Goal: Information Seeking & Learning: Learn about a topic

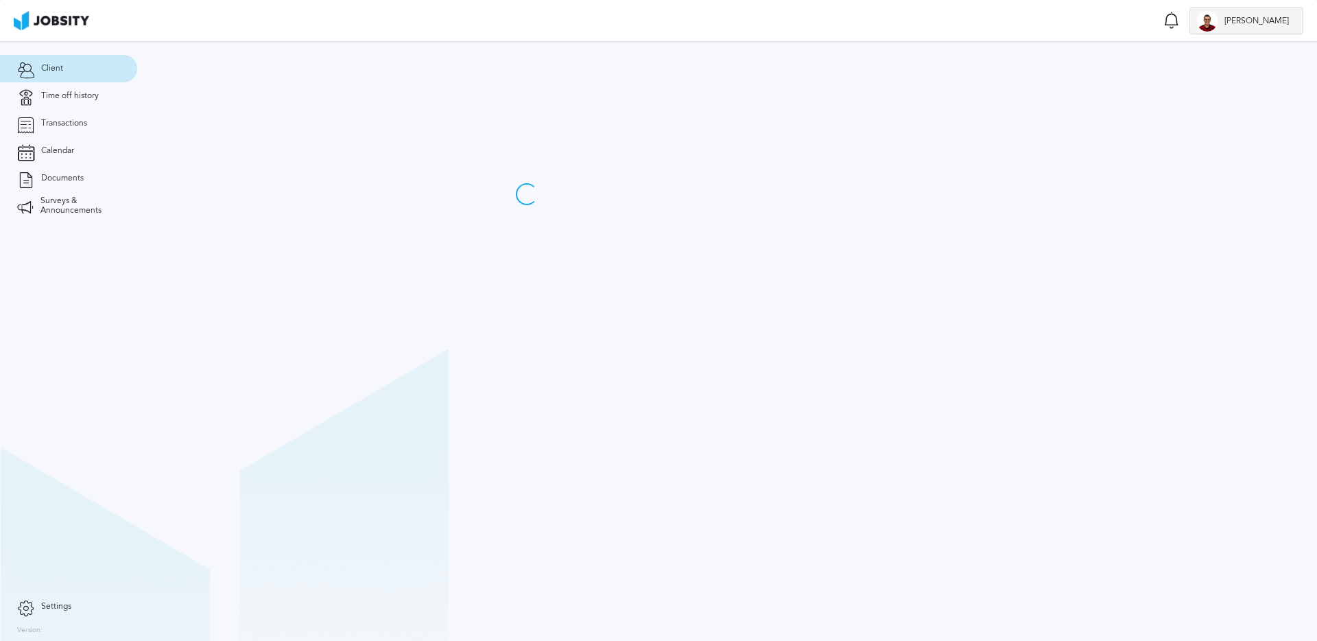
click at [1270, 25] on span "[PERSON_NAME]" at bounding box center [1257, 21] width 78 height 10
click at [1247, 27] on li "Log Out" at bounding box center [1264, 20] width 77 height 27
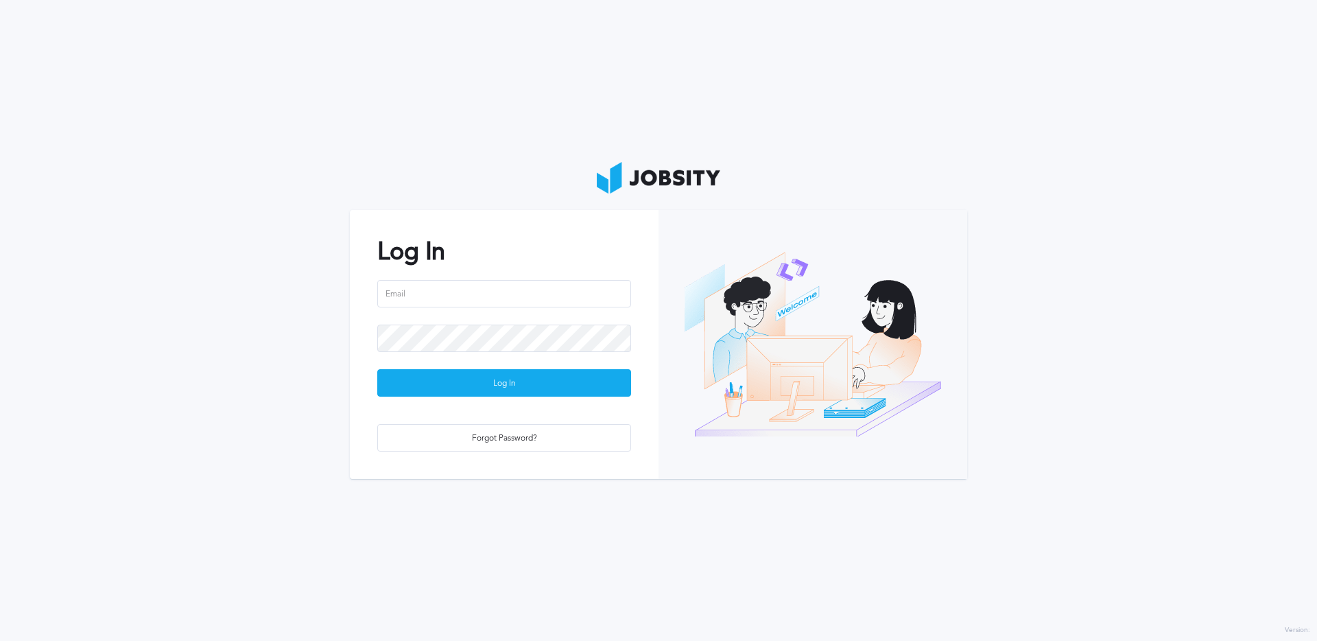
click at [502, 307] on div at bounding box center [504, 302] width 254 height 45
click at [506, 294] on input "email" at bounding box center [504, 293] width 254 height 27
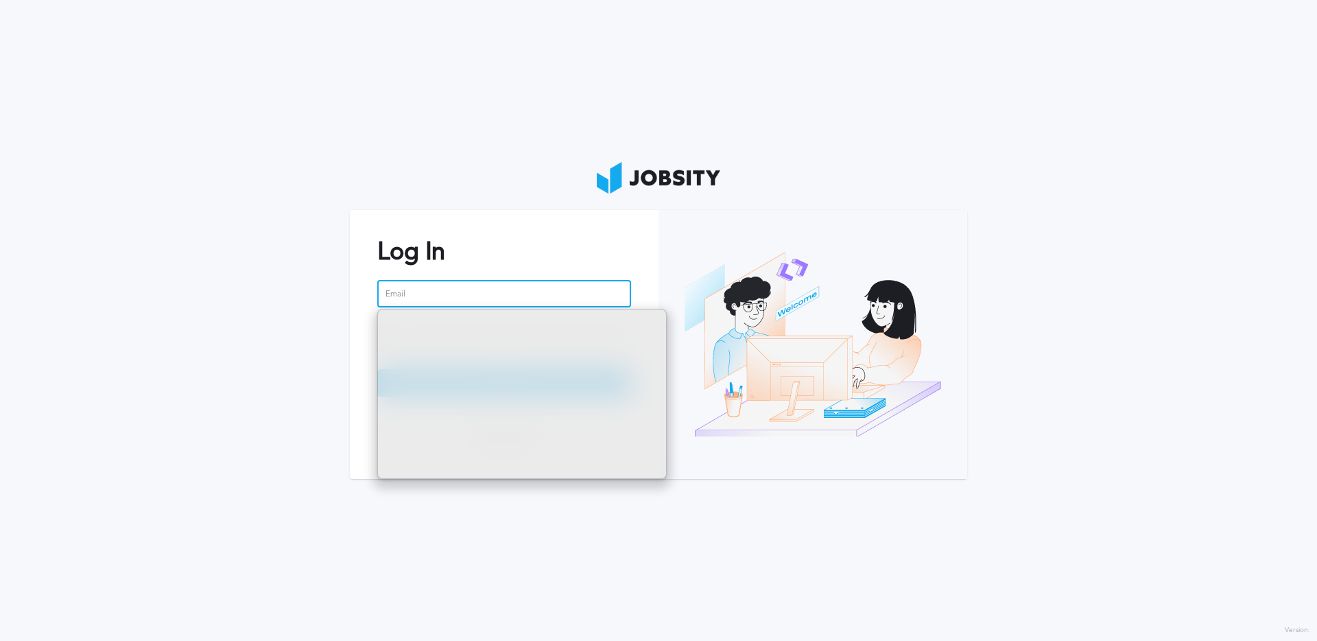
type input "[EMAIL_ADDRESS][DOMAIN_NAME]"
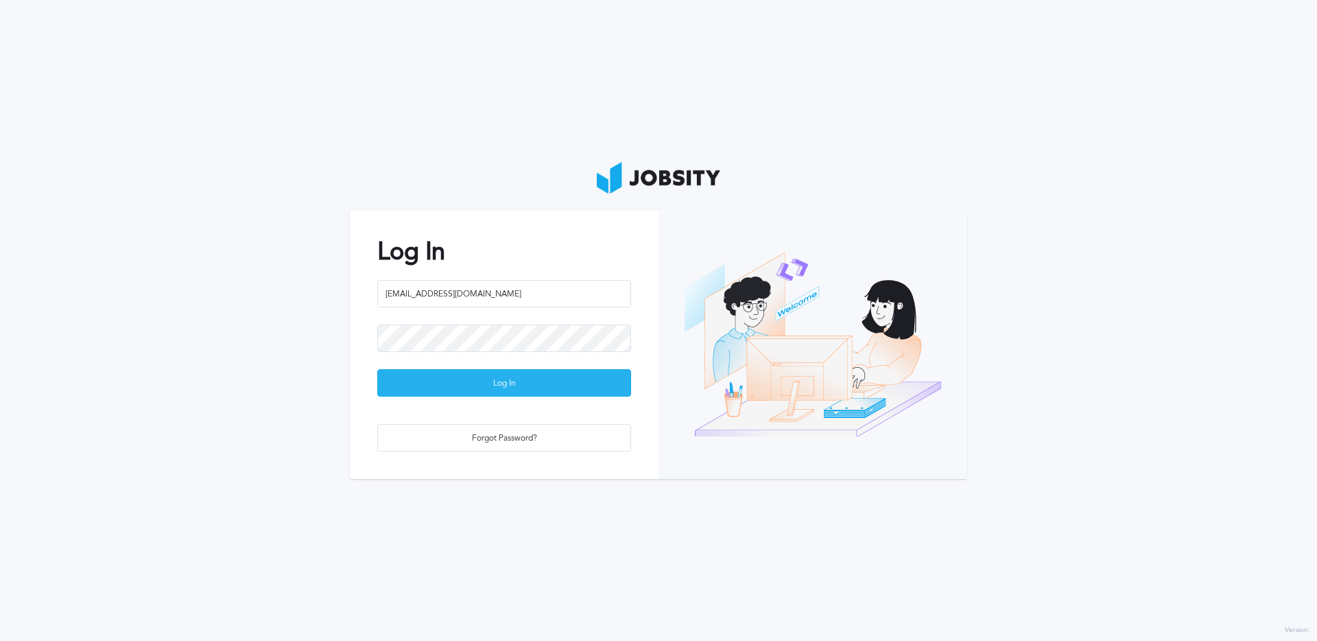
click at [506, 377] on div "Log In" at bounding box center [504, 383] width 252 height 27
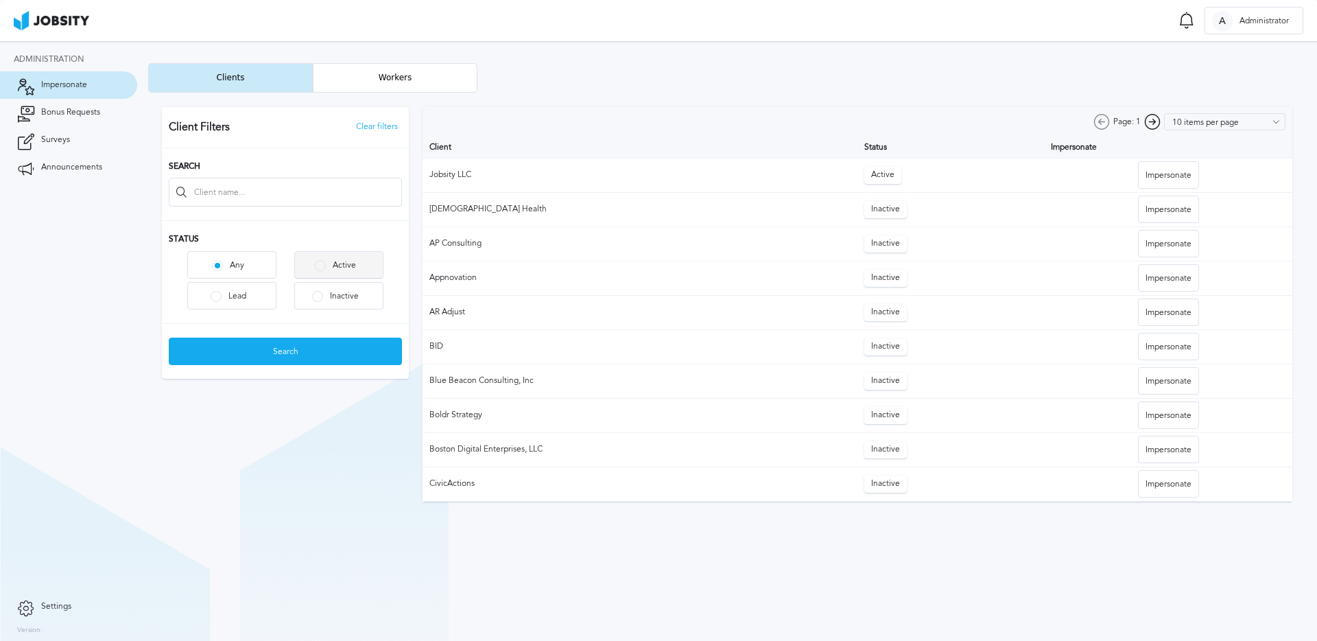
click at [340, 261] on div "Active" at bounding box center [344, 266] width 37 height 10
click at [333, 350] on div "Search" at bounding box center [285, 351] width 232 height 27
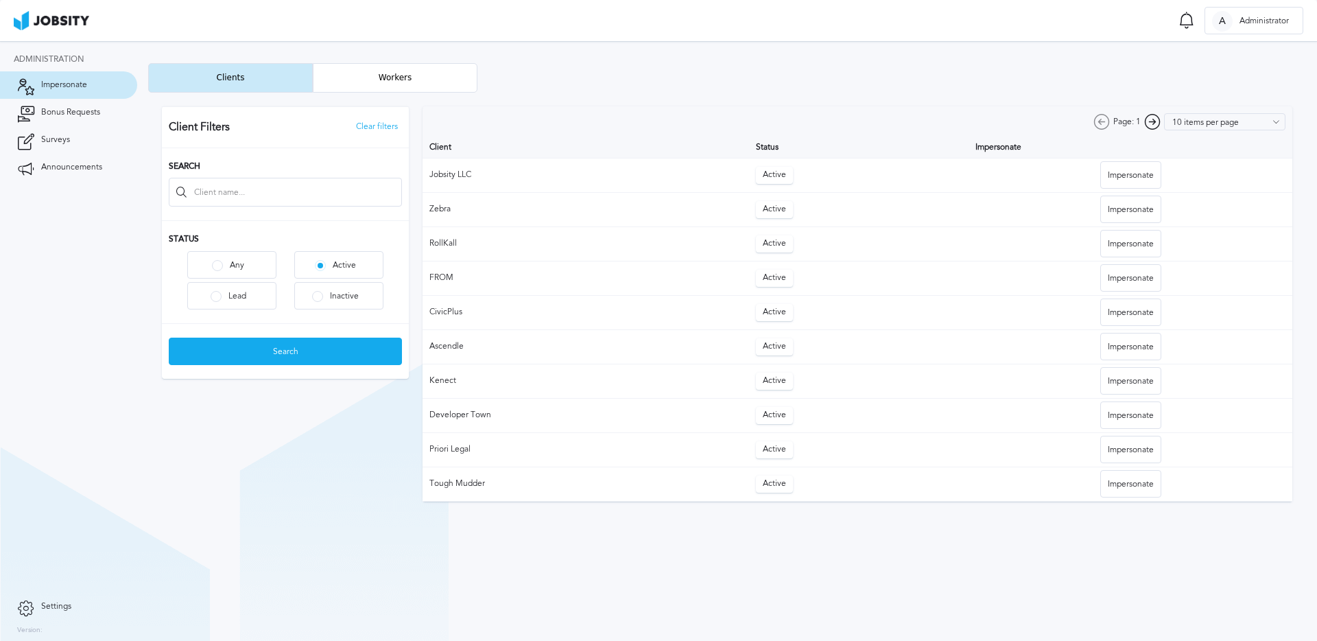
click at [1132, 244] on div at bounding box center [727, 304] width 1158 height 423
click at [1144, 245] on div "Impersonate" at bounding box center [1131, 243] width 60 height 27
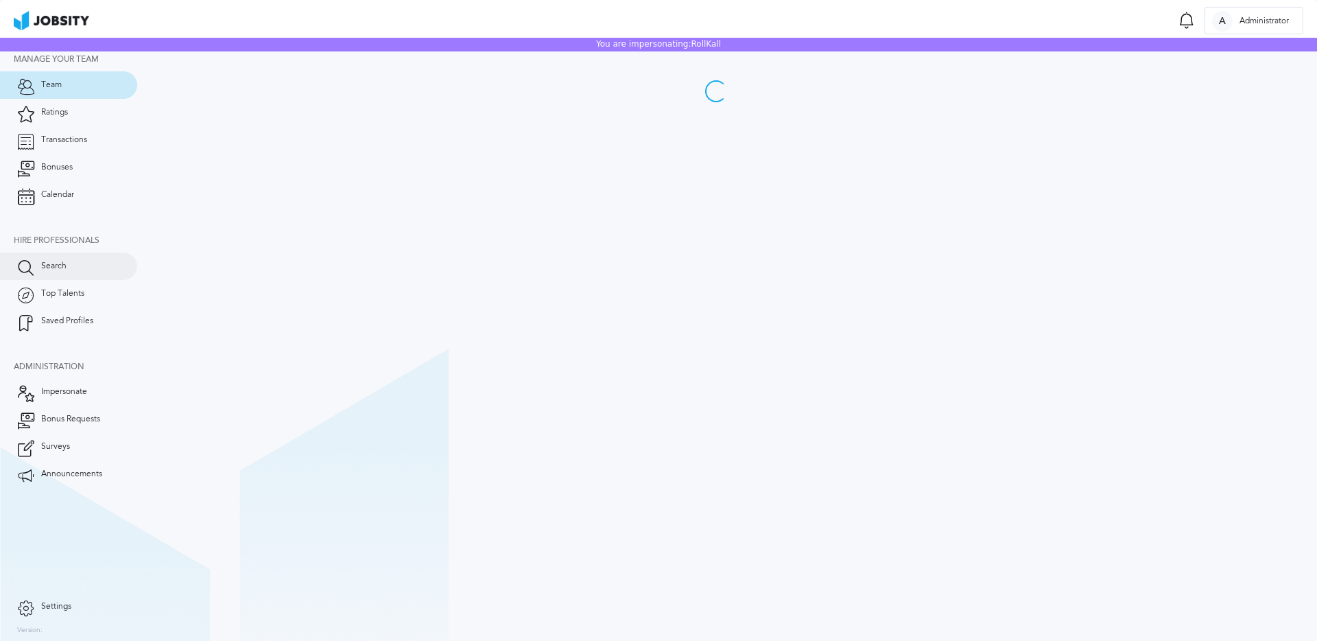
click at [67, 261] on link "Search" at bounding box center [68, 265] width 137 height 27
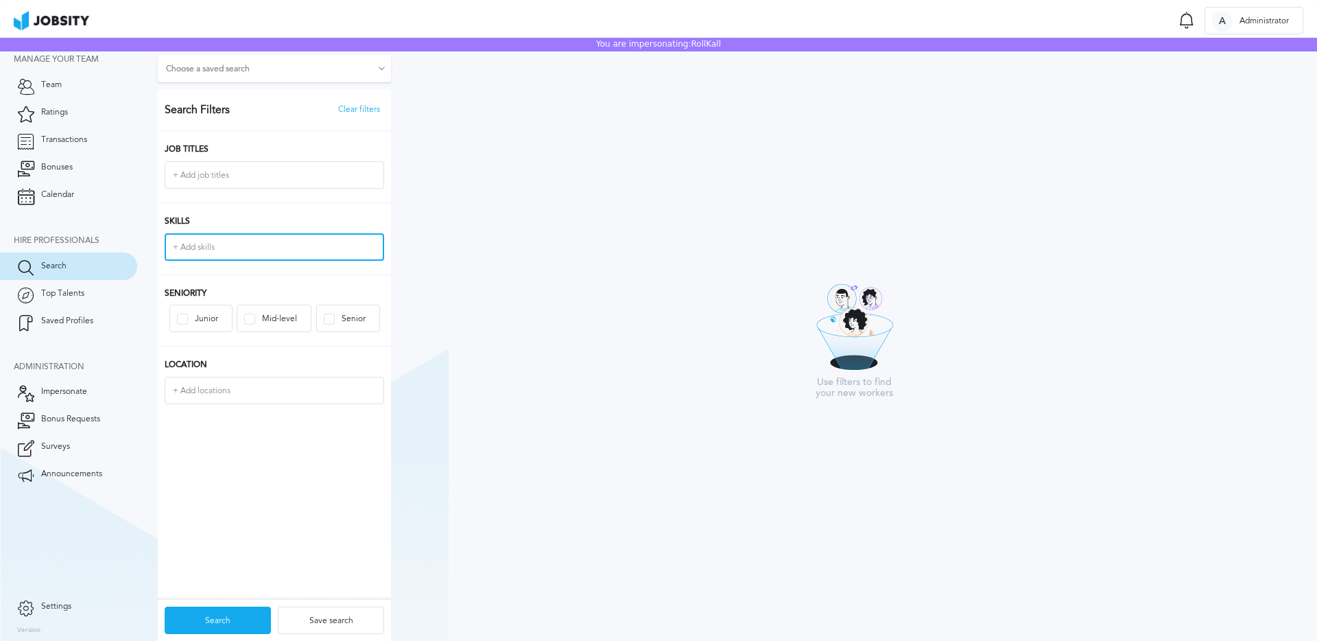
click at [206, 247] on input "+ Add skills" at bounding box center [274, 247] width 217 height 25
type input "react"
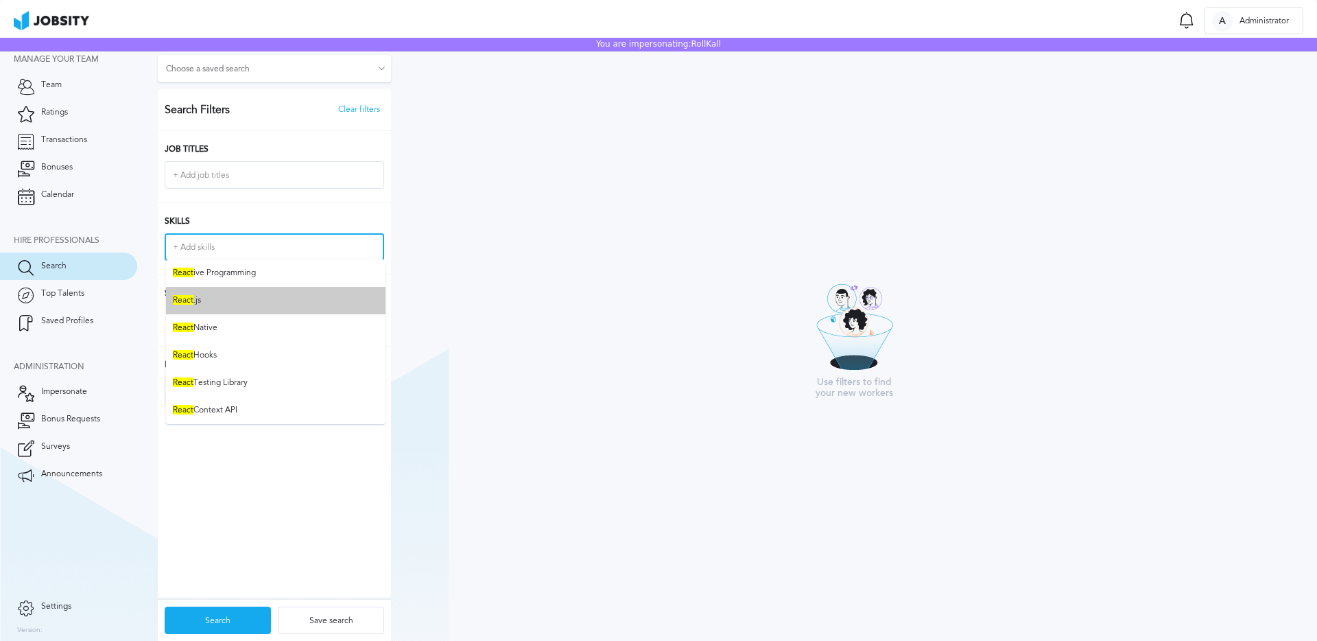
click at [197, 307] on li "React .js" at bounding box center [276, 300] width 220 height 27
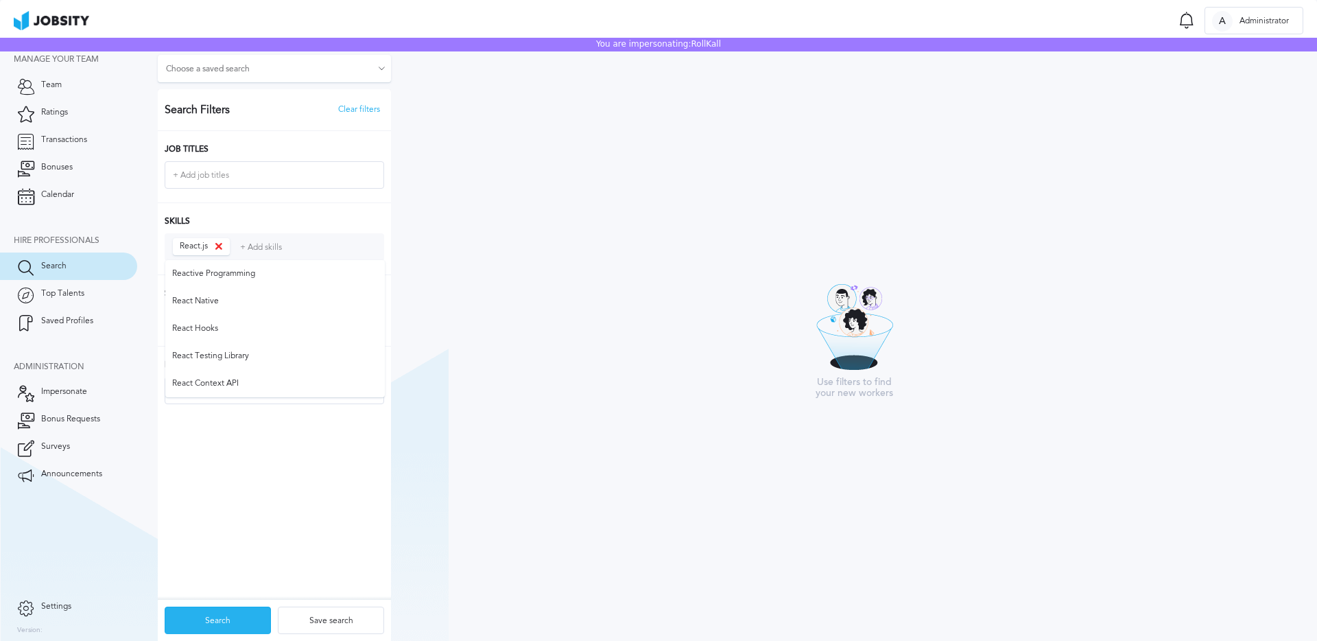
click at [214, 624] on div "Search" at bounding box center [217, 620] width 105 height 27
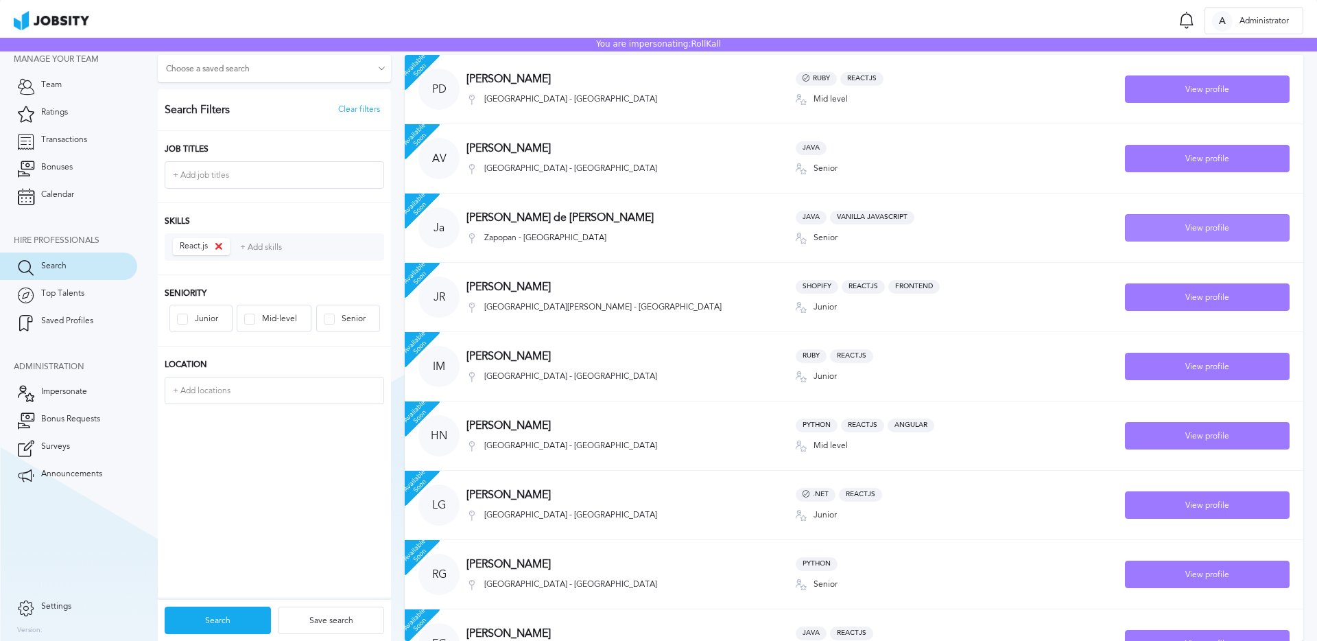
click at [1179, 226] on div "View profile" at bounding box center [1207, 228] width 163 height 27
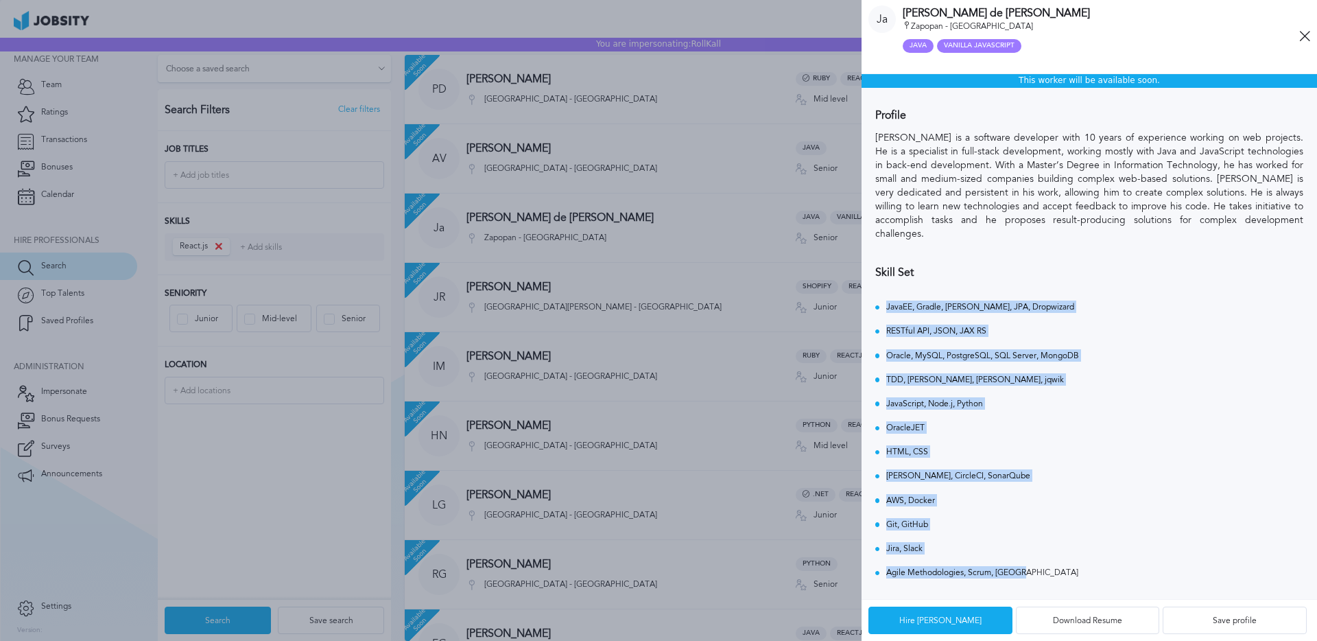
drag, startPoint x: 886, startPoint y: 290, endPoint x: 1037, endPoint y: 551, distance: 301.8
click at [1035, 553] on div "JavaEE, Gradle, Maven, JPA, Dropwizard RESTful API, JSON, JAX RS Oracle, MySQL,…" at bounding box center [1089, 434] width 428 height 284
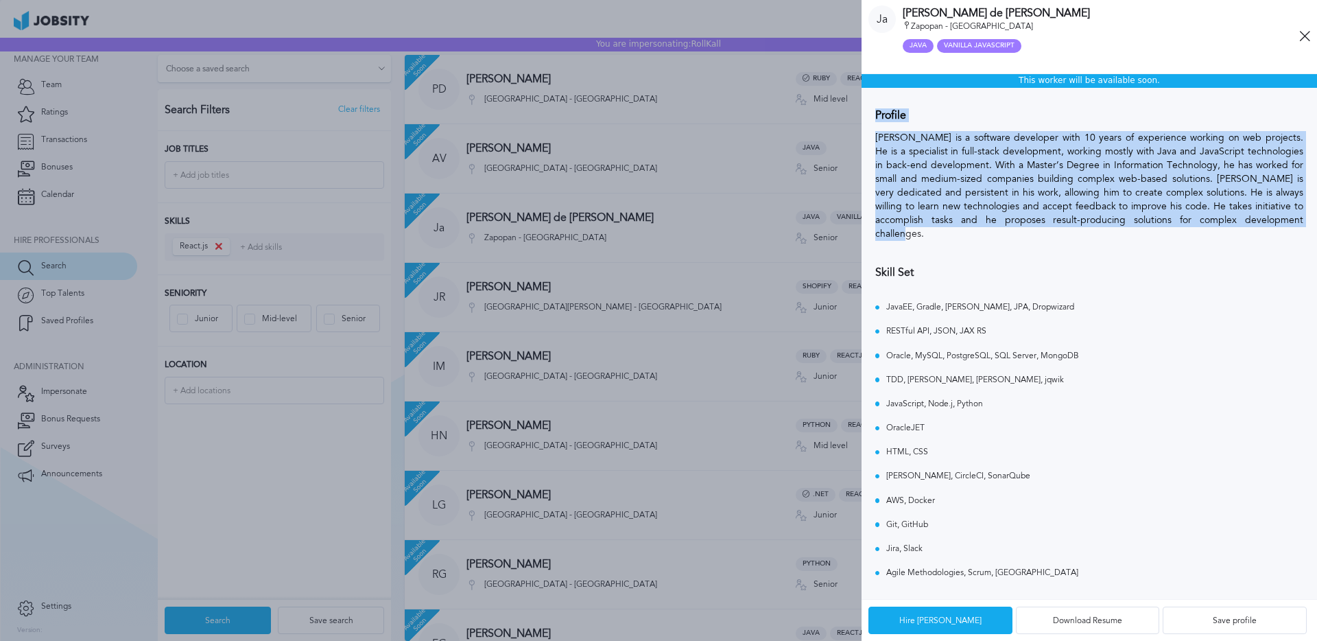
drag, startPoint x: 894, startPoint y: 141, endPoint x: 991, endPoint y: 234, distance: 133.9
click at [991, 234] on div "Profile [PERSON_NAME] is a software developer with 10 years of experience worki…" at bounding box center [1089, 180] width 428 height 157
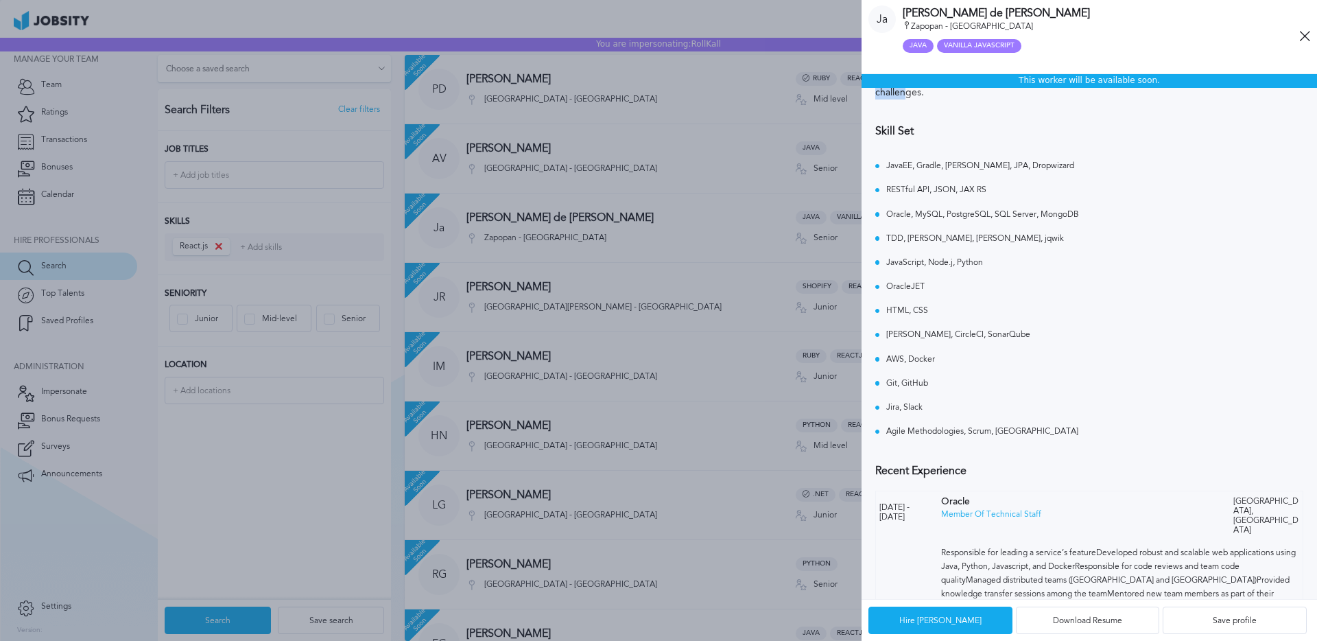
scroll to position [141, 0]
click at [1306, 37] on icon at bounding box center [1304, 36] width 11 height 11
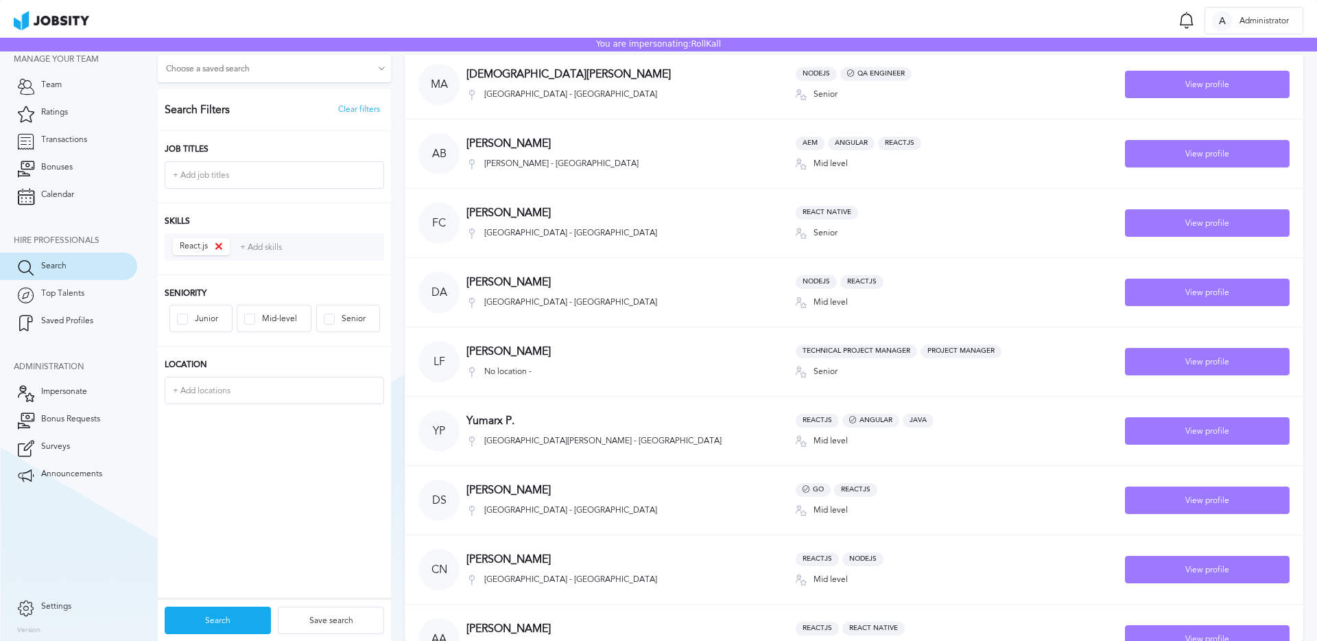
scroll to position [9223, 0]
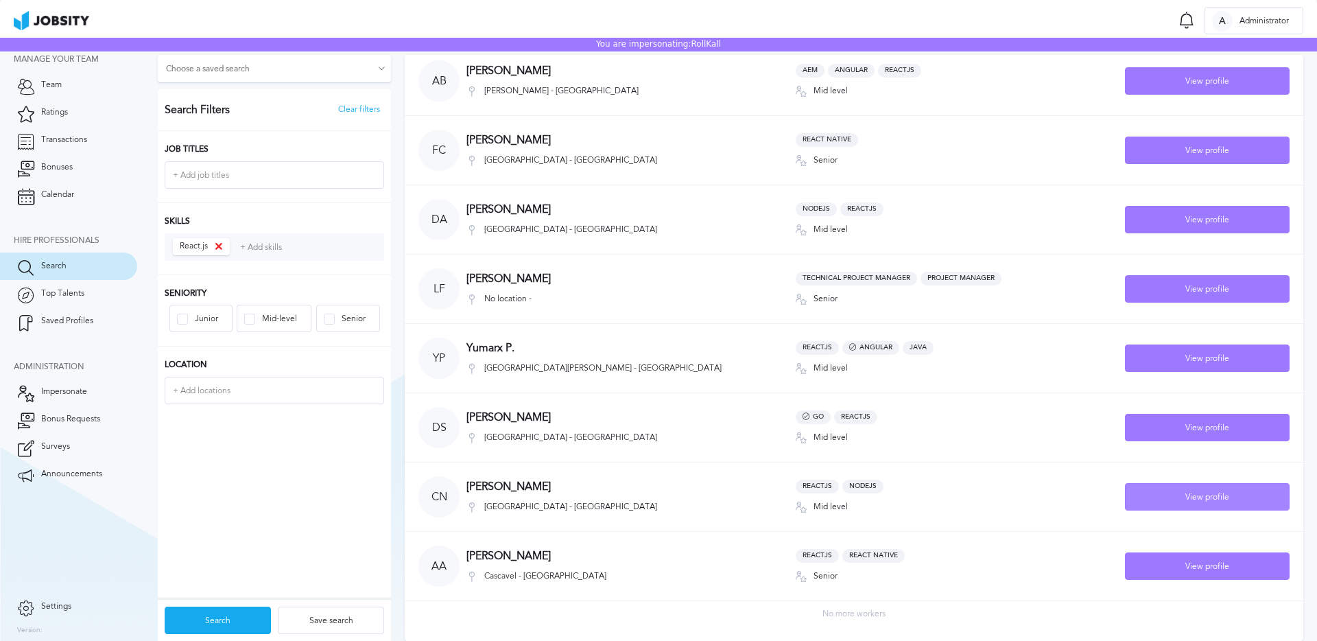
click at [1188, 490] on div "View profile" at bounding box center [1207, 497] width 163 height 27
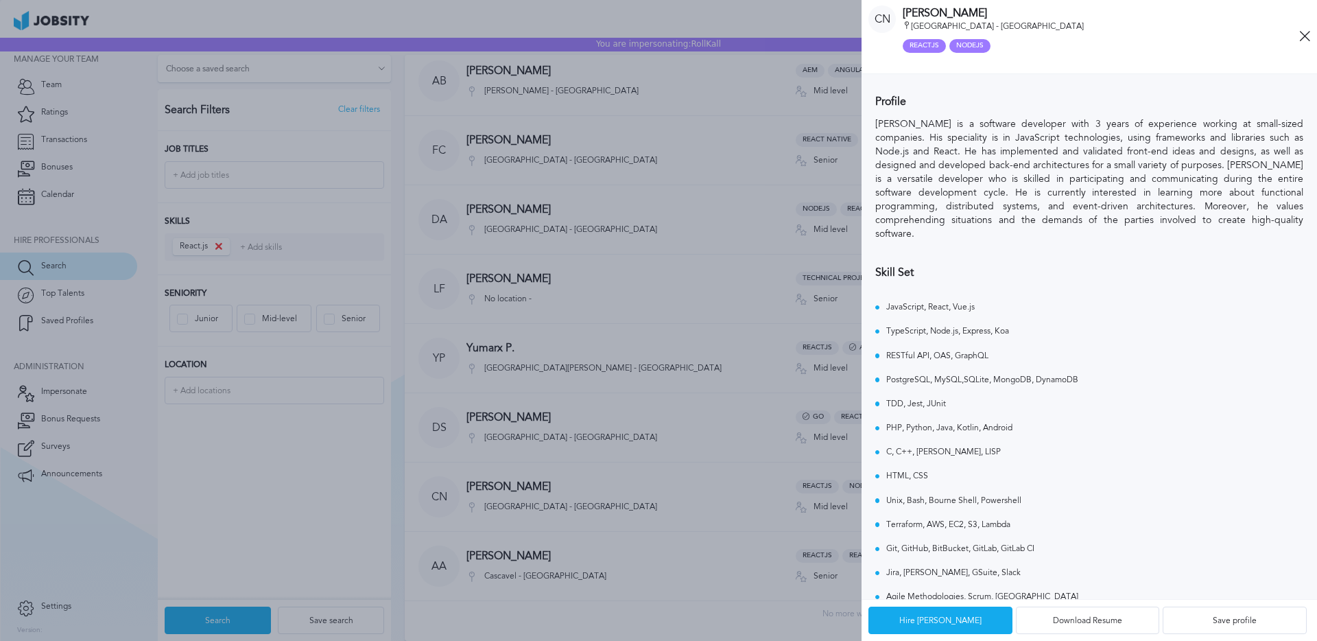
click at [766, 361] on div at bounding box center [431, 320] width 1772 height 641
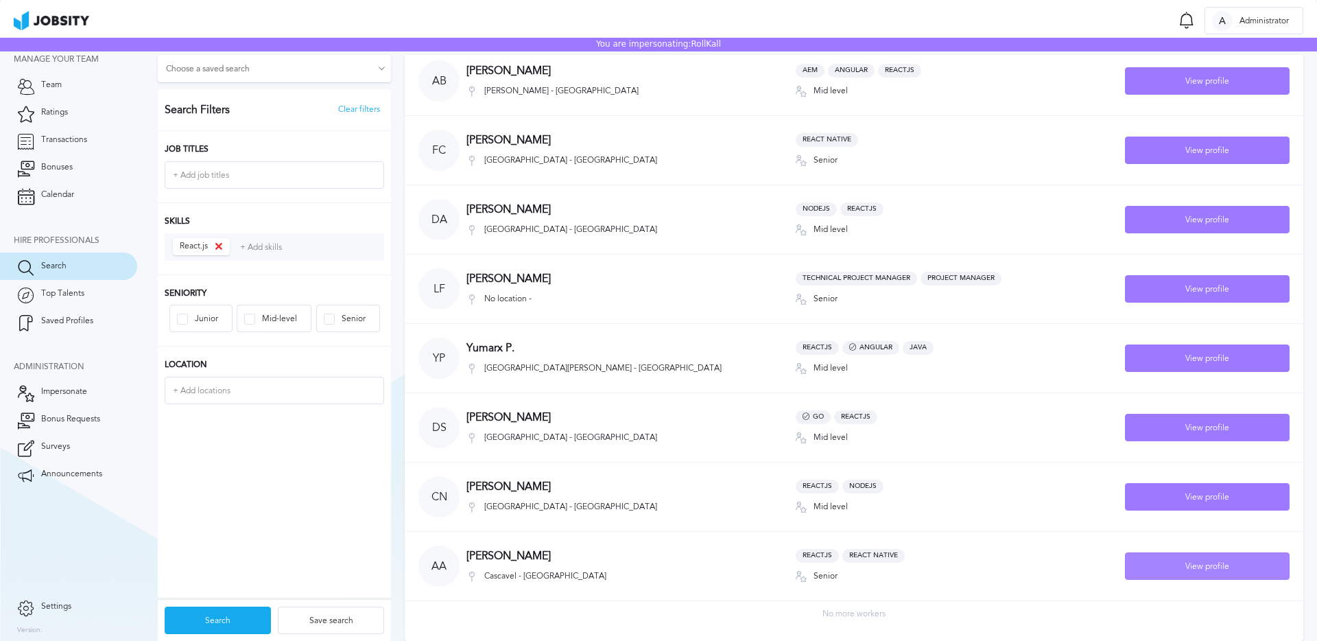
click at [1185, 572] on div "View profile" at bounding box center [1207, 566] width 163 height 27
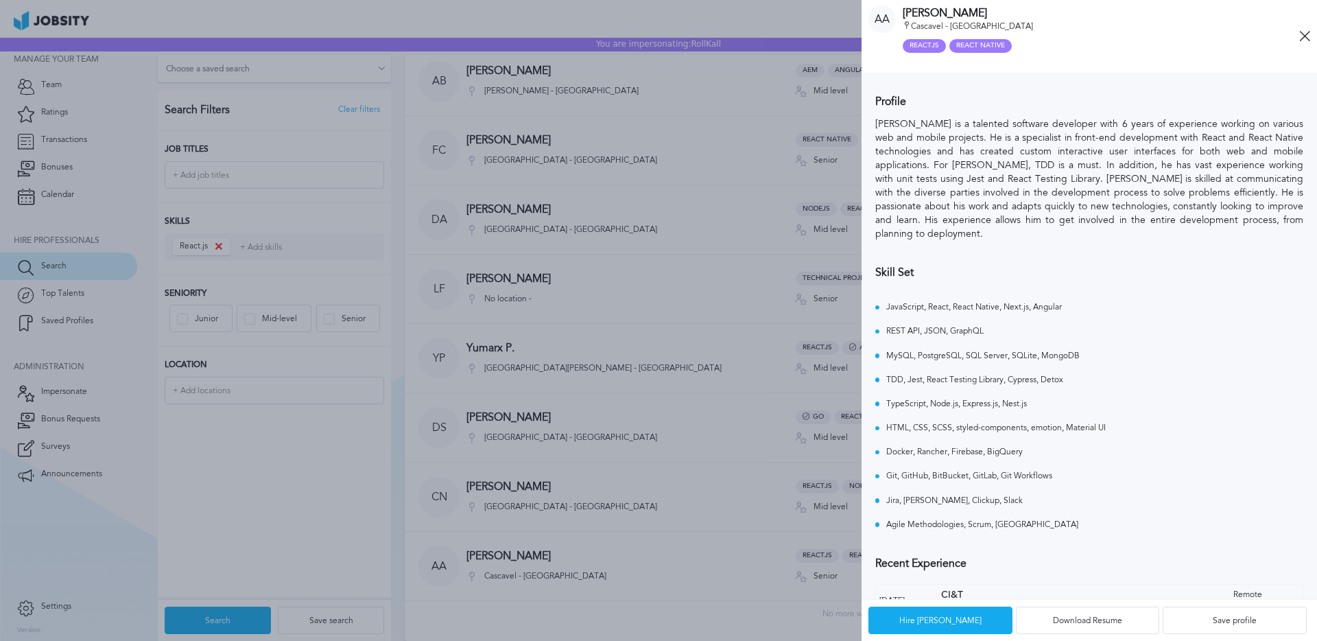
click at [742, 304] on div at bounding box center [431, 320] width 1772 height 641
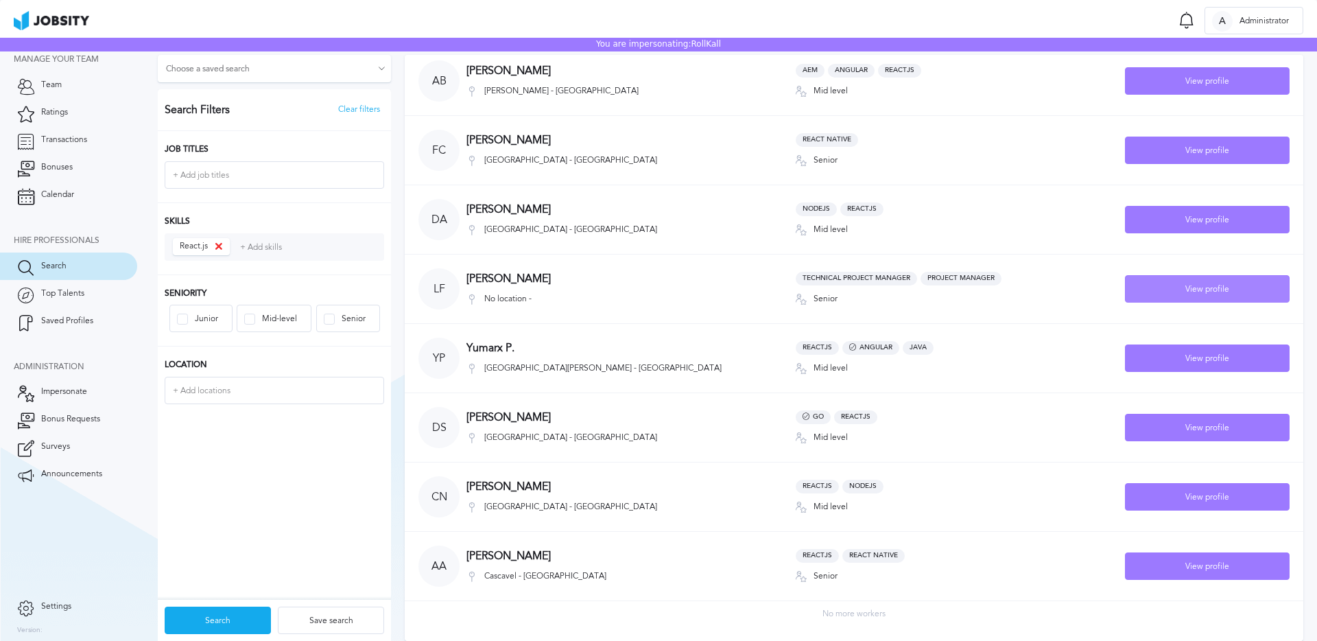
click at [1141, 283] on div "View profile" at bounding box center [1207, 289] width 163 height 27
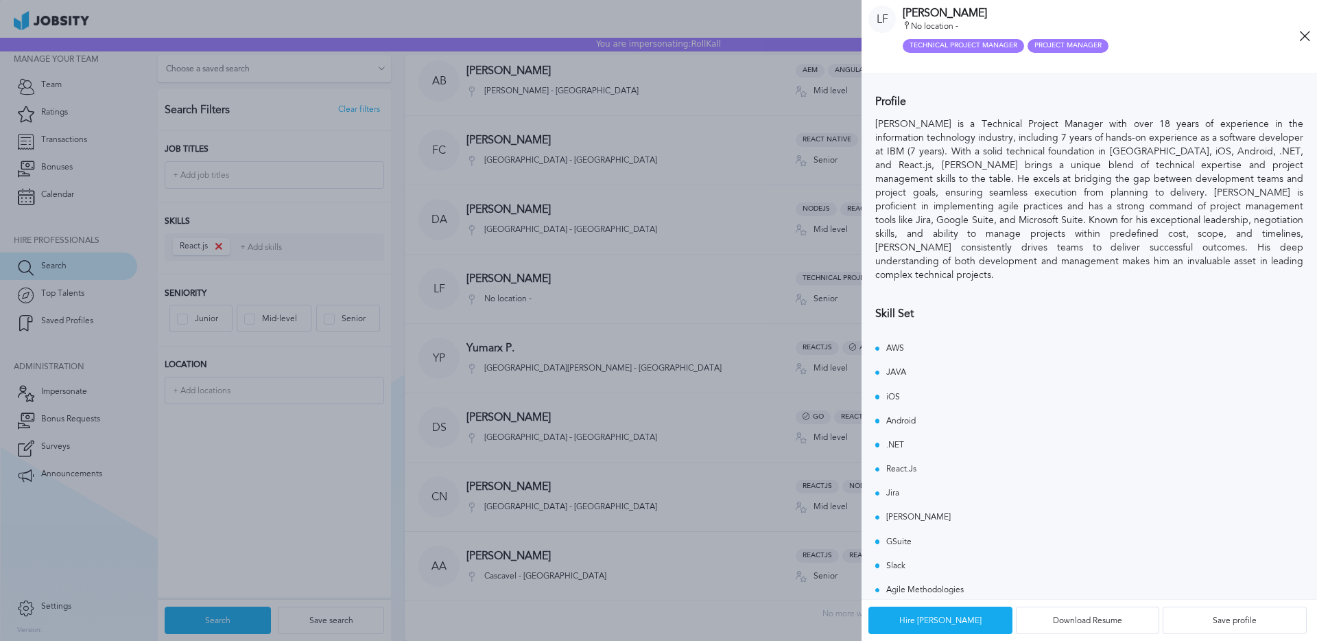
click at [792, 252] on div at bounding box center [431, 320] width 1772 height 641
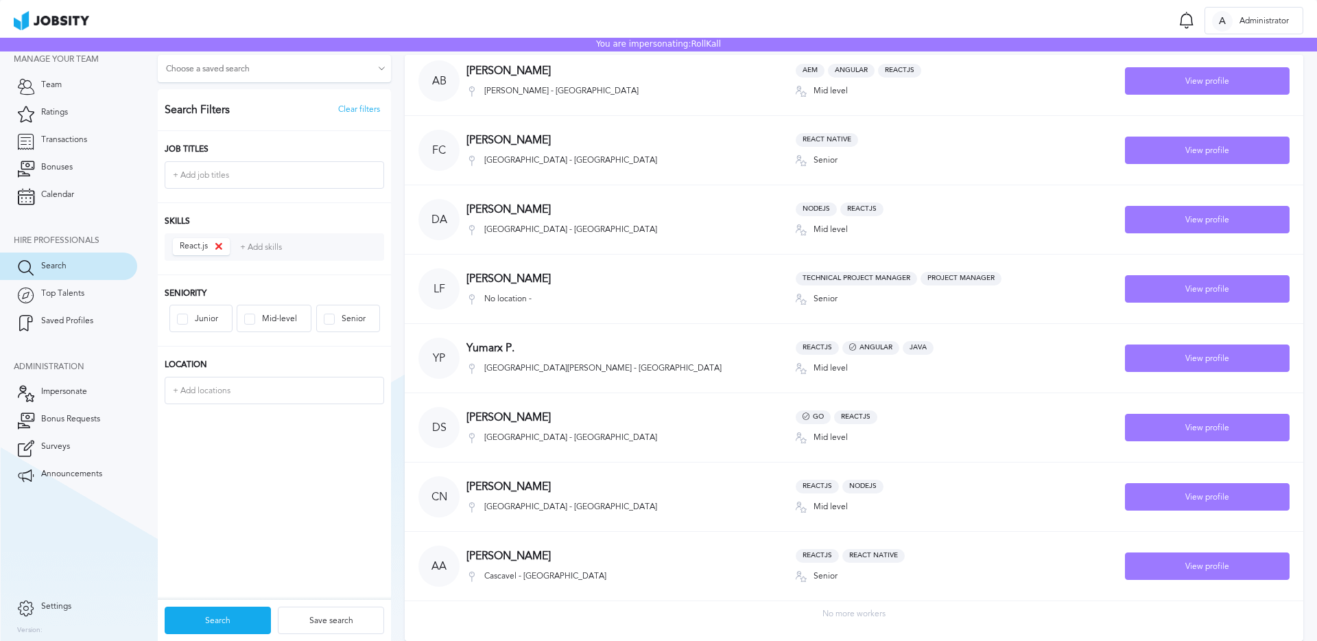
click at [218, 246] on icon at bounding box center [219, 246] width 8 height 8
click at [242, 246] on input "+ Add skills" at bounding box center [274, 247] width 217 height 25
type input "j"
type input "ember"
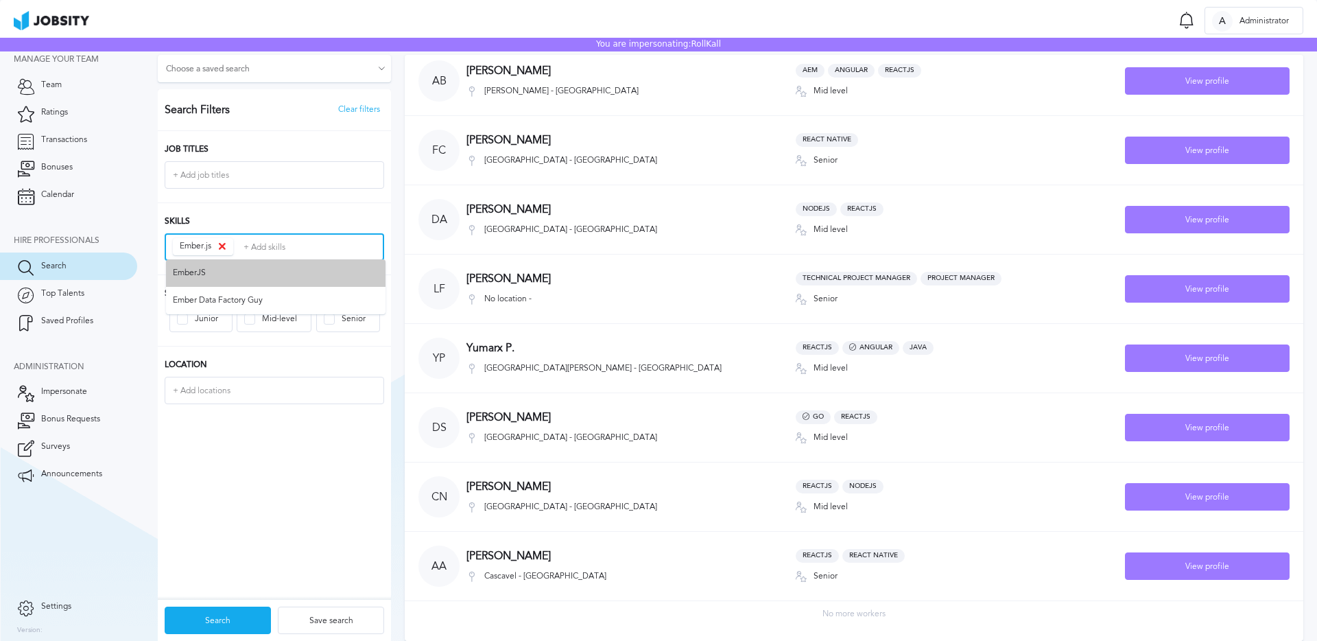
click at [211, 271] on li "EmberJS" at bounding box center [276, 272] width 220 height 27
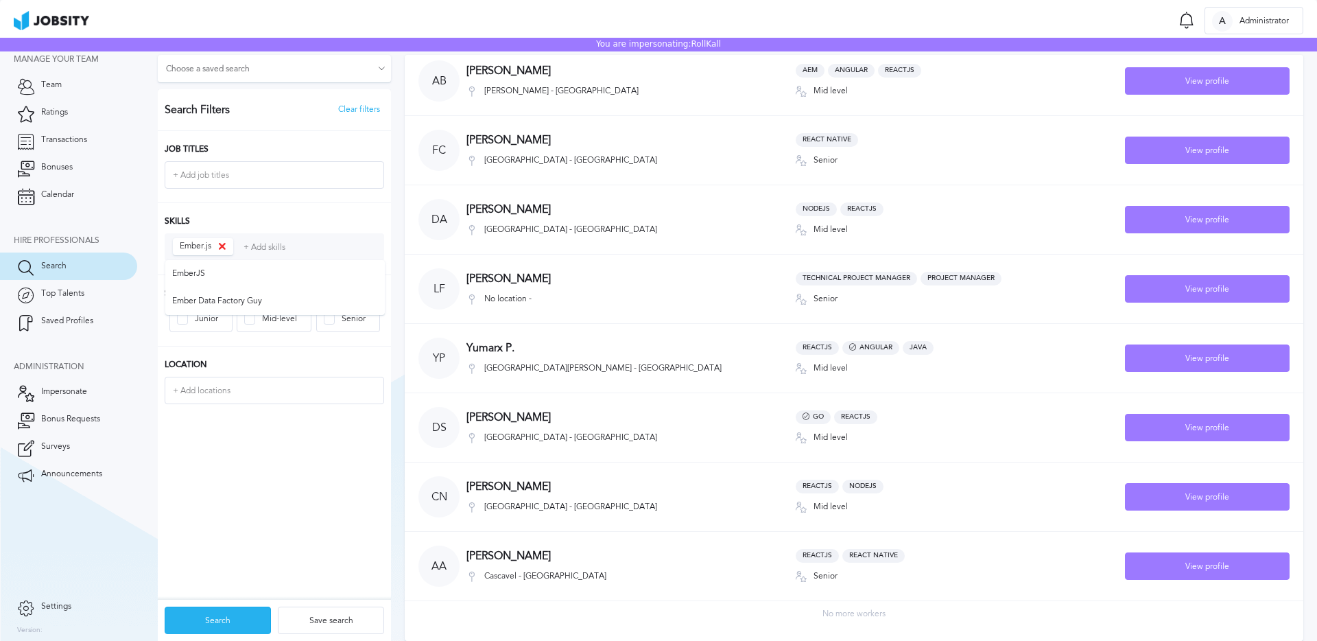
click at [209, 613] on div "Search" at bounding box center [217, 620] width 105 height 27
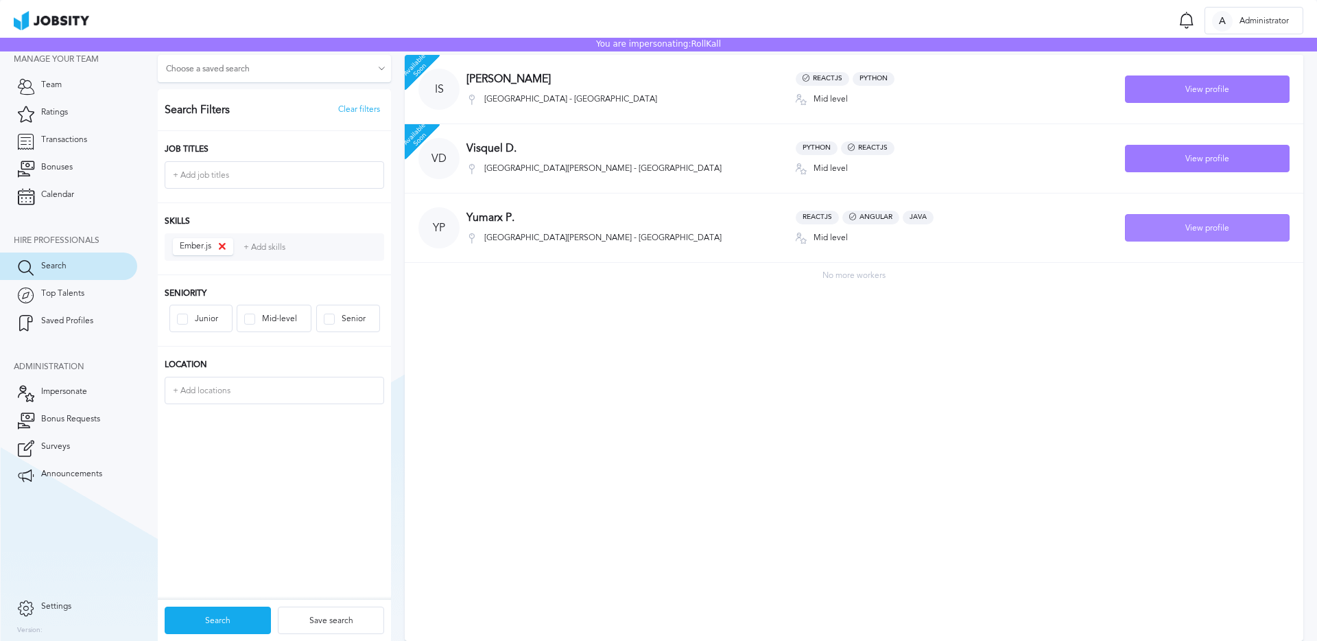
click at [1205, 227] on div "View profile" at bounding box center [1207, 228] width 163 height 27
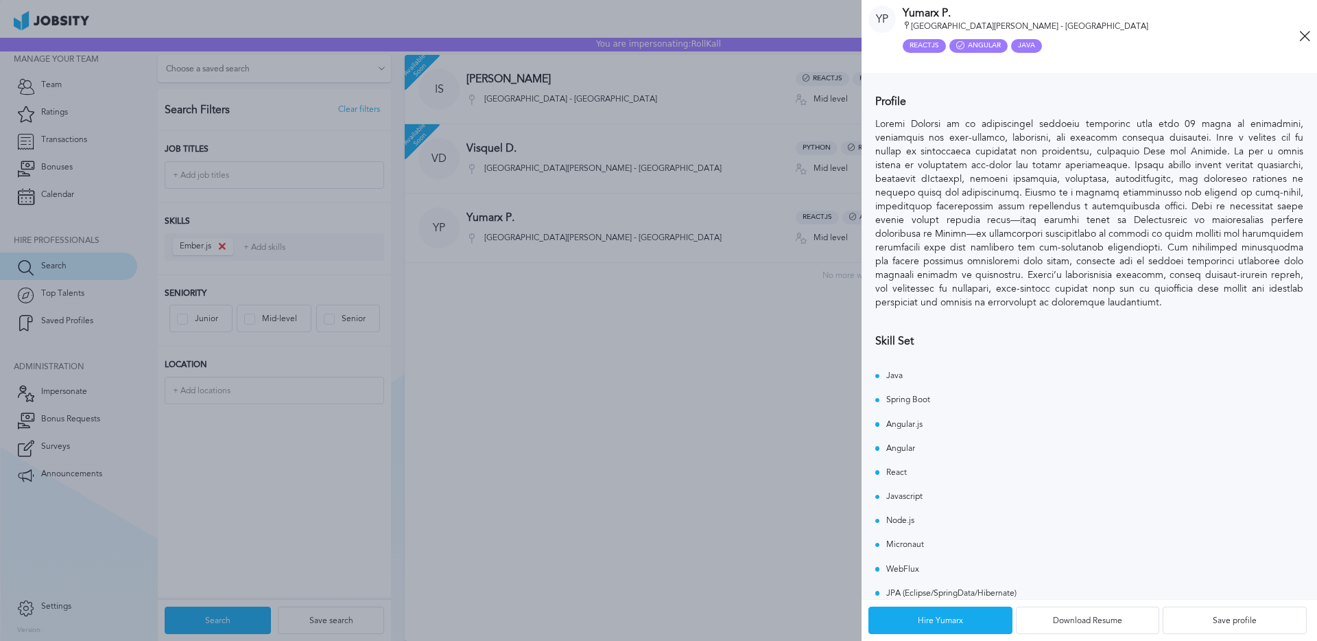
click at [725, 172] on div at bounding box center [431, 320] width 1772 height 641
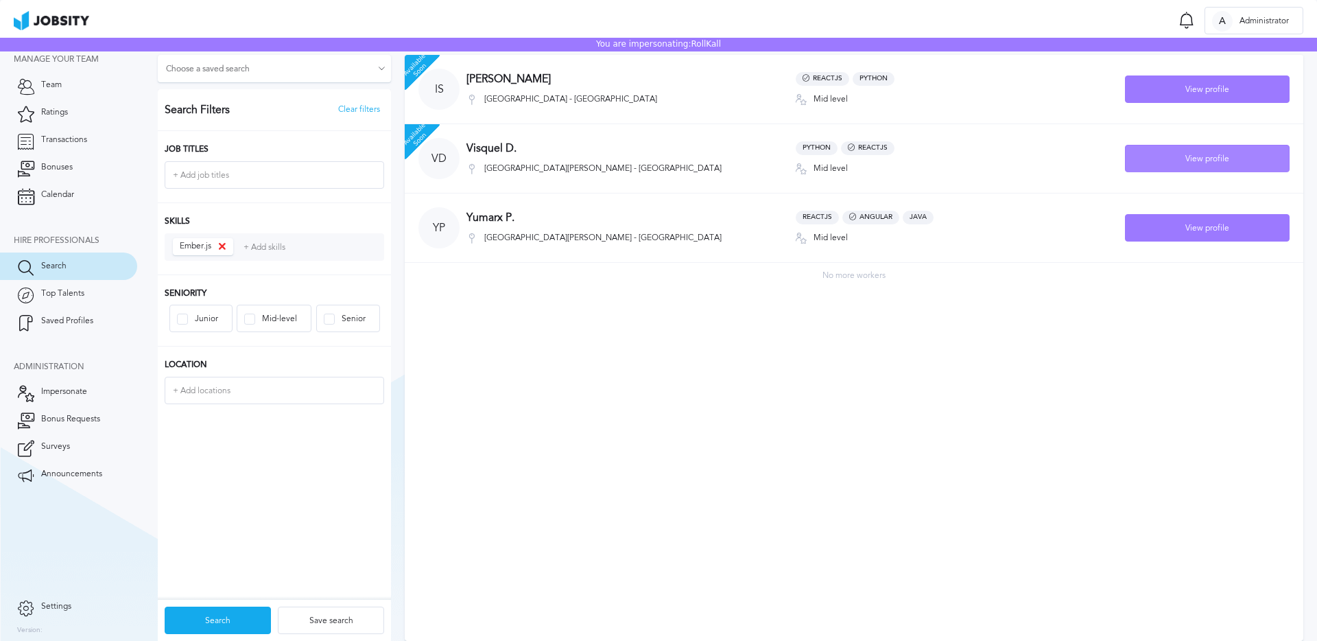
click at [1220, 160] on div "View profile" at bounding box center [1207, 158] width 163 height 27
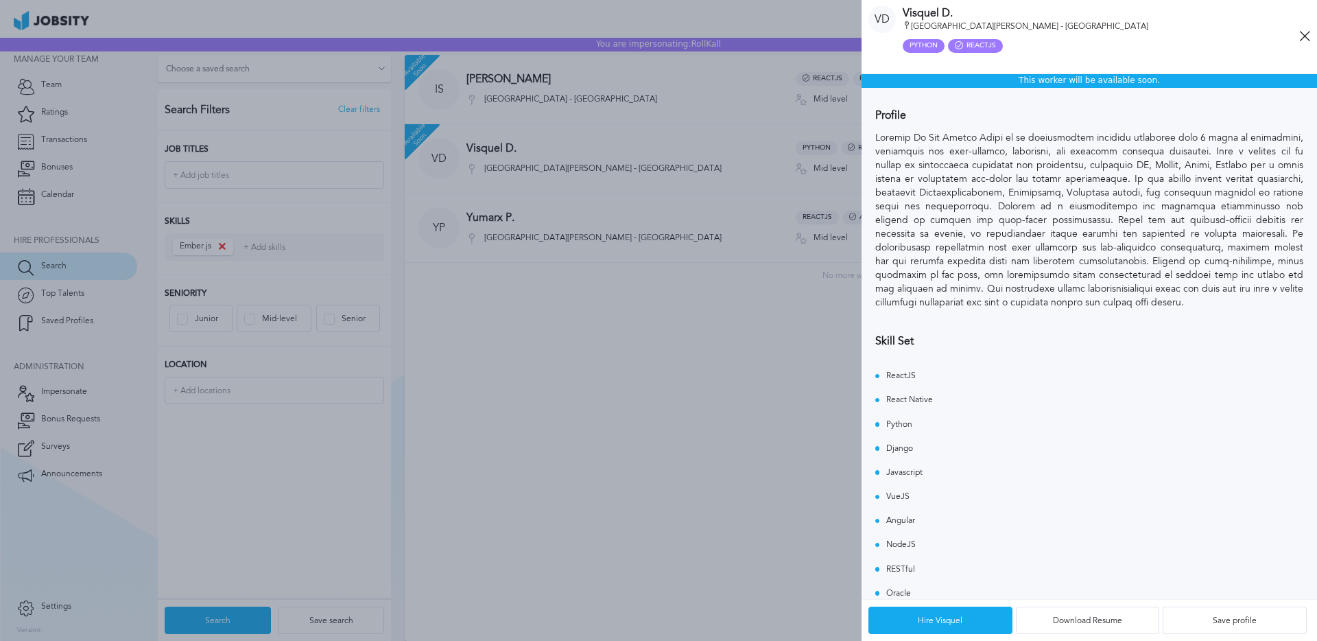
click at [745, 202] on div at bounding box center [431, 320] width 1772 height 641
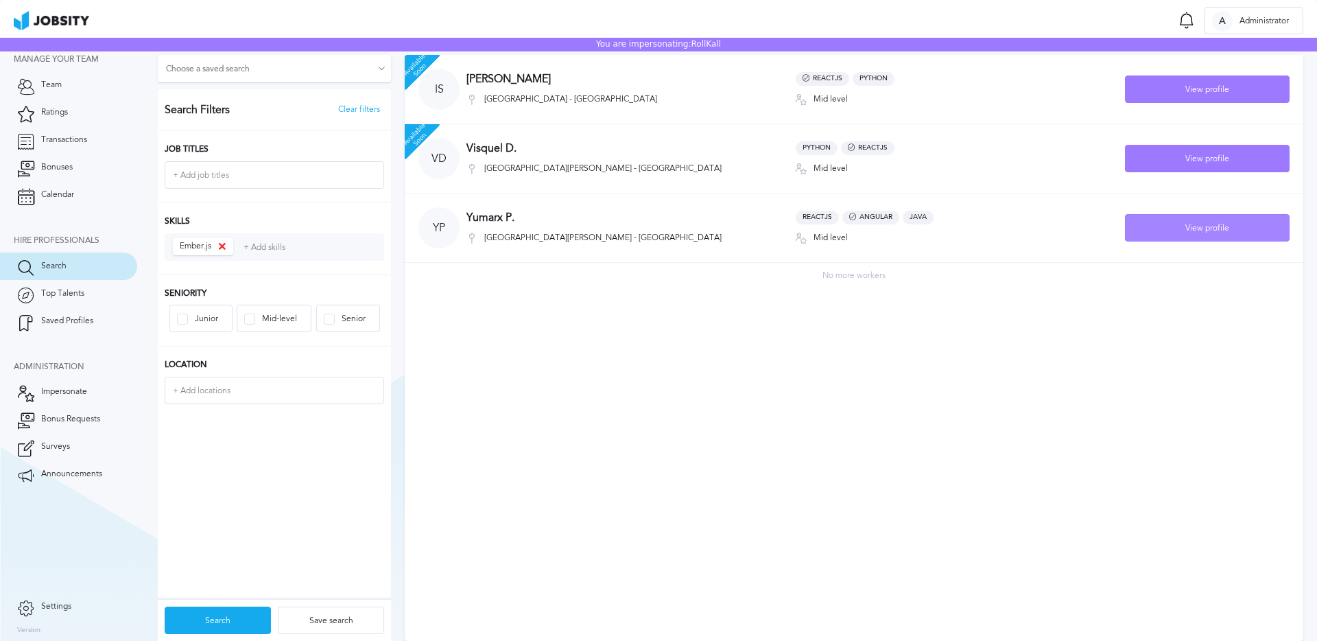
click at [1148, 241] on div "View profile" at bounding box center [1207, 228] width 163 height 27
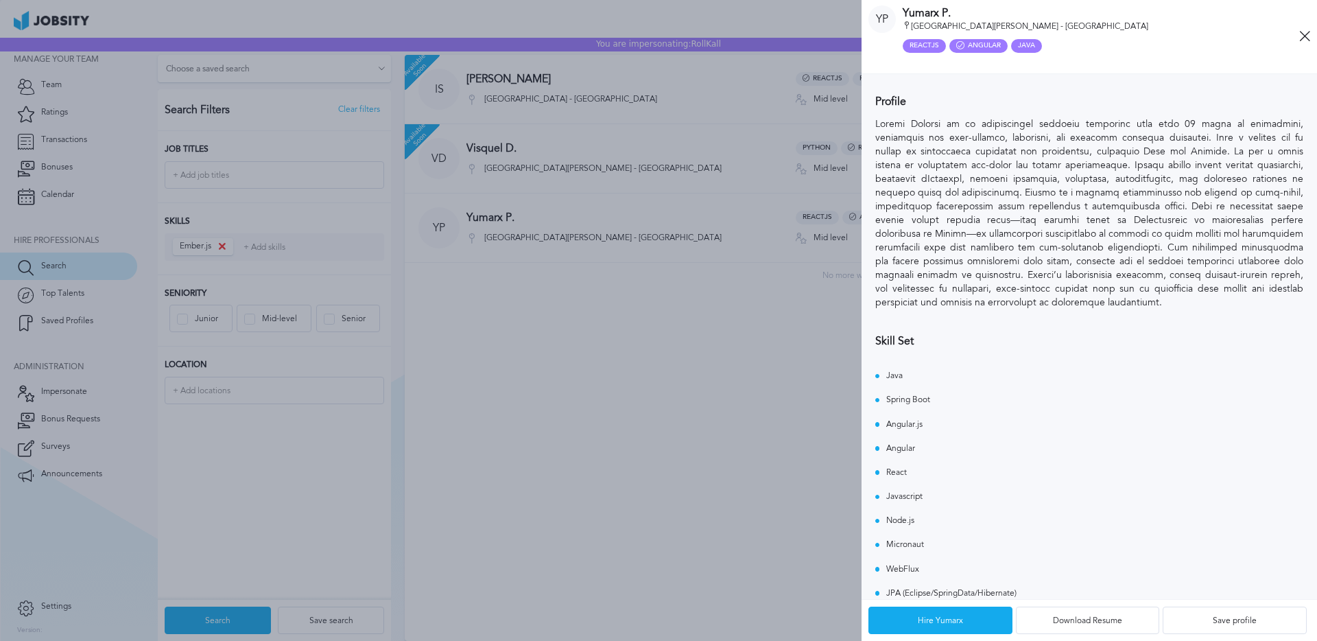
click at [731, 200] on div at bounding box center [431, 320] width 1772 height 641
